Goal: Task Accomplishment & Management: Manage account settings

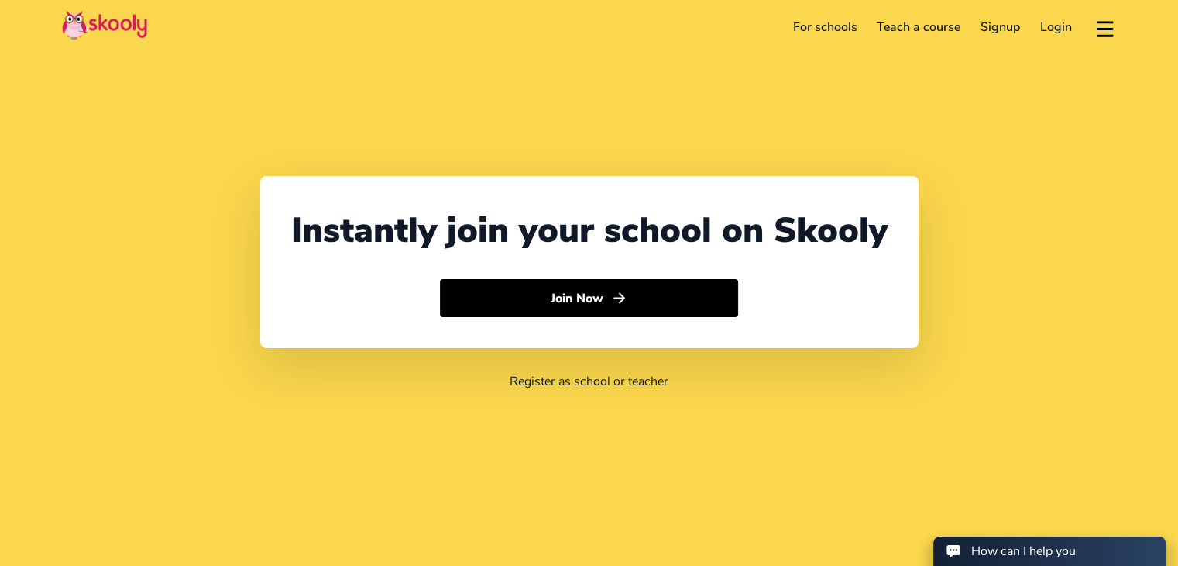
select select "91"
select select "[GEOGRAPHIC_DATA]"
select select "[GEOGRAPHIC_DATA]/[GEOGRAPHIC_DATA]"
click at [1044, 32] on link "Login" at bounding box center [1056, 27] width 52 height 25
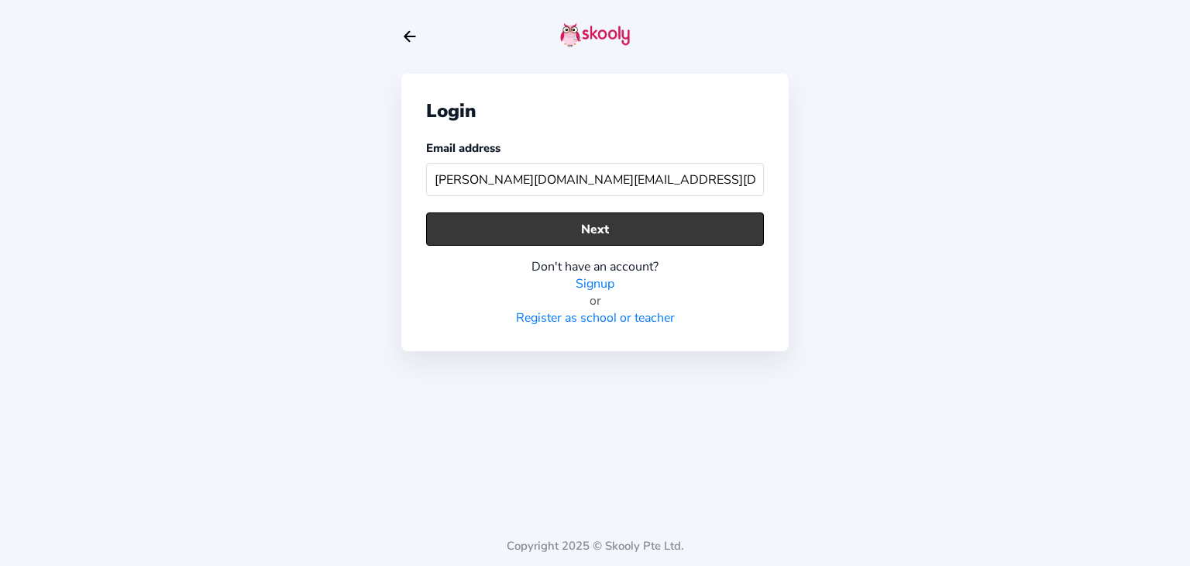
type input "[PERSON_NAME][DOMAIN_NAME][EMAIL_ADDRESS][DOMAIN_NAME]"
click at [607, 228] on button "Next" at bounding box center [595, 228] width 338 height 33
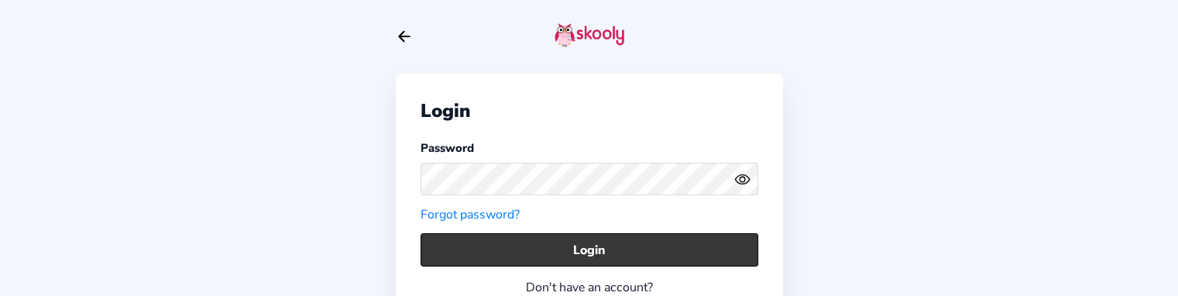
click at [464, 256] on button "Login" at bounding box center [590, 249] width 338 height 33
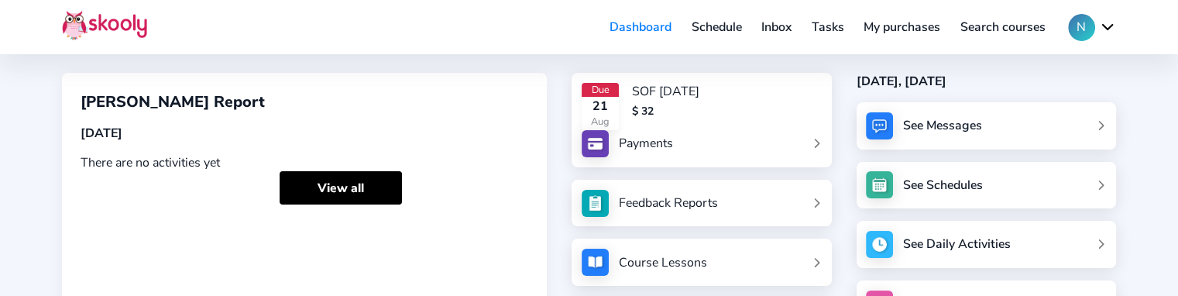
scroll to position [139, 0]
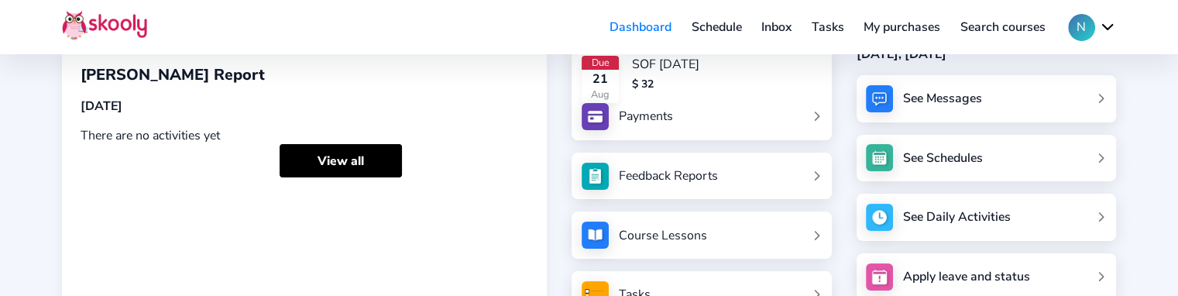
click at [730, 175] on link "Feedback Reports" at bounding box center [702, 176] width 240 height 27
